Goal: Task Accomplishment & Management: Use online tool/utility

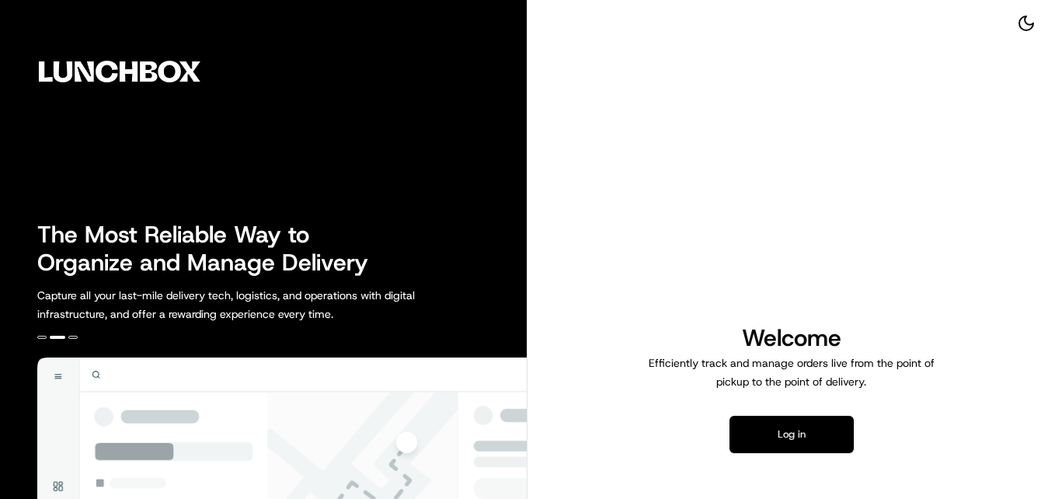
click at [771, 426] on button "Log in" at bounding box center [791, 434] width 124 height 37
